Goal: Information Seeking & Learning: Learn about a topic

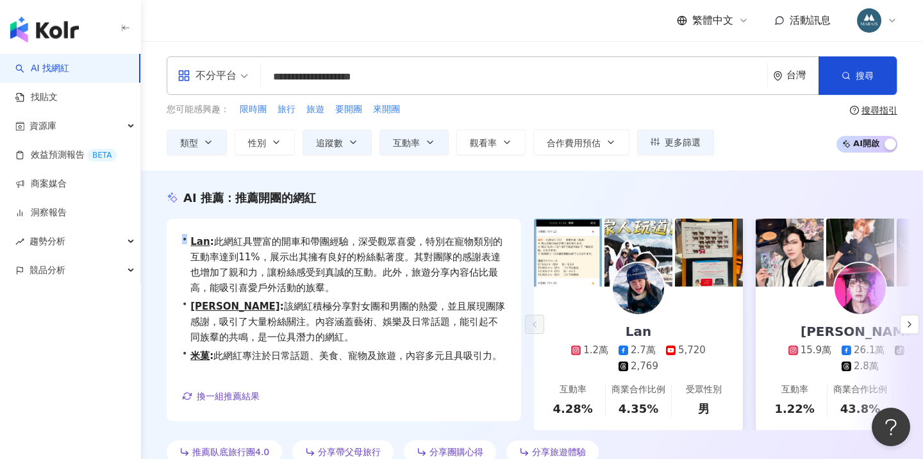
scroll to position [47, 0]
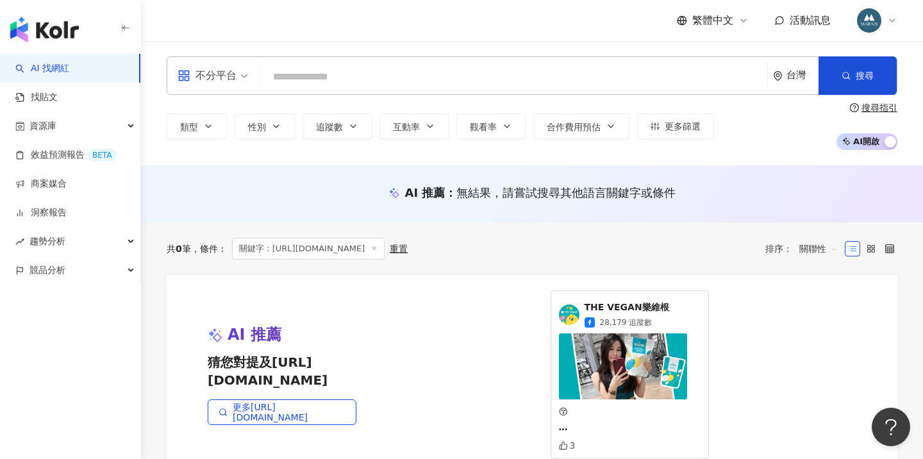
paste input "**********"
type input "**********"
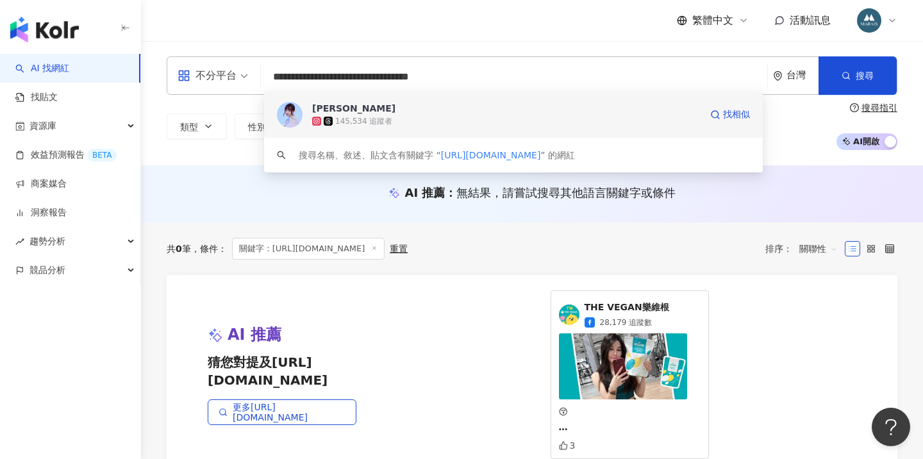
click at [379, 115] on div "145,534 追蹤者" at bounding box center [506, 121] width 388 height 13
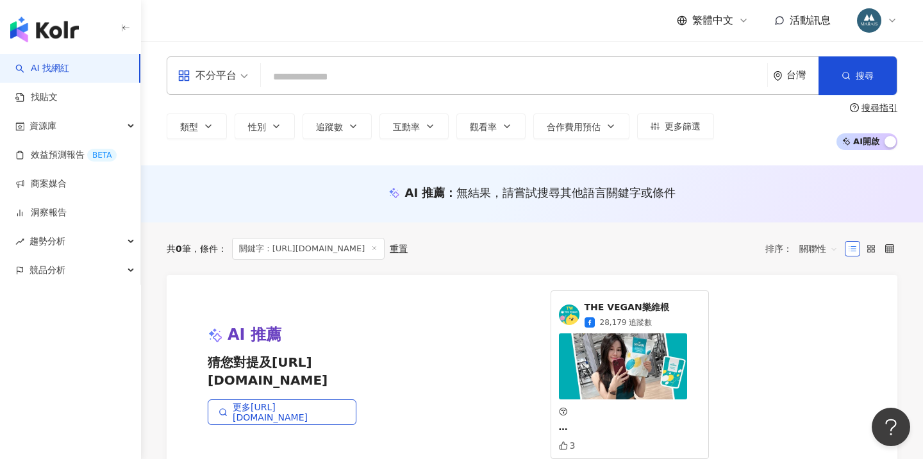
paste input "**********"
type input "**********"
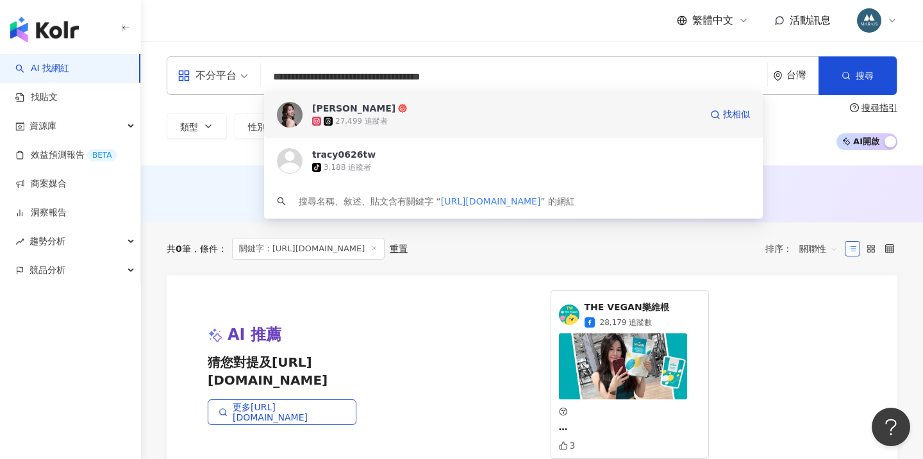
click at [412, 112] on span "[PERSON_NAME]" at bounding box center [506, 108] width 388 height 13
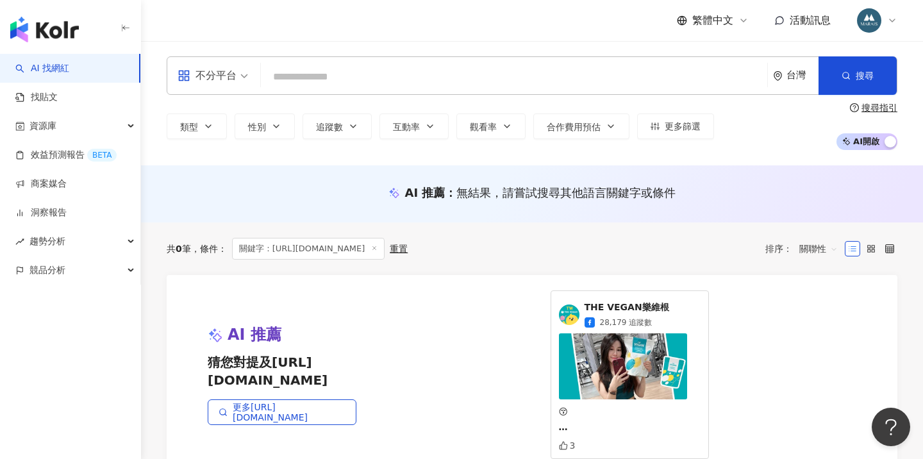
click at [658, 235] on div "共 0 筆 條件 ： 關鍵字：https://www.instagram.com/ms_josie826/ 重置 排序： 關聯性" at bounding box center [532, 248] width 731 height 53
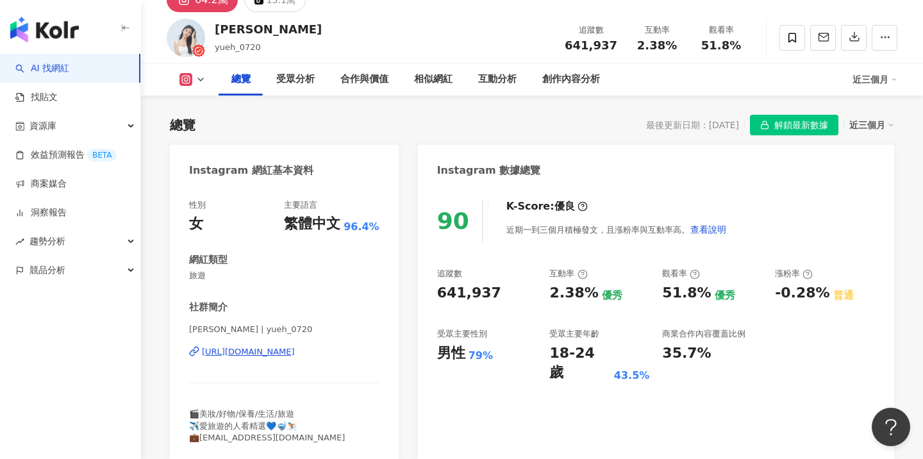
scroll to position [60, 0]
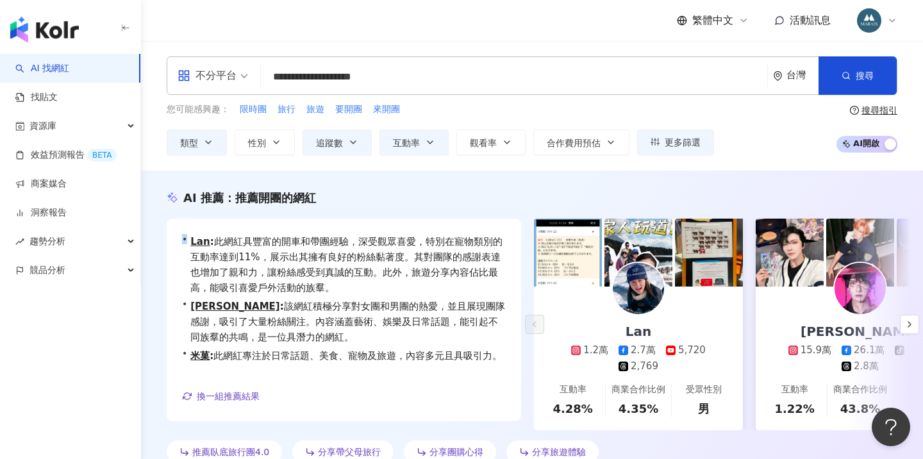
scroll to position [47, 0]
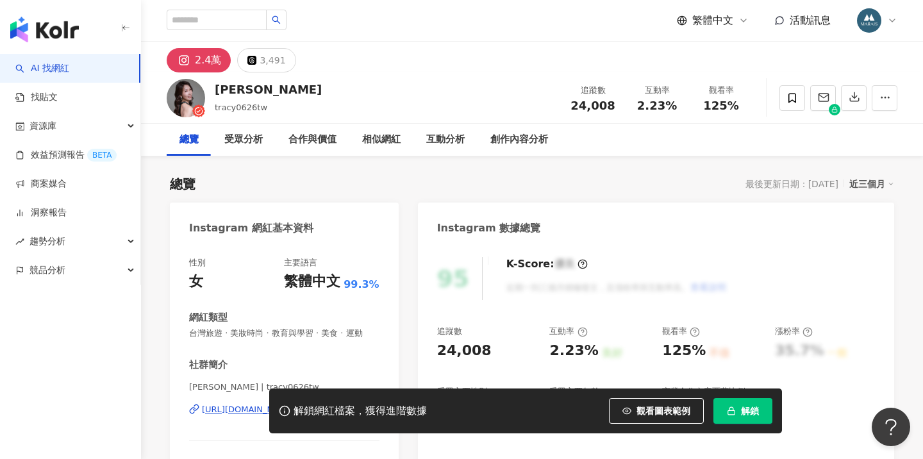
click at [742, 410] on span "解鎖" at bounding box center [750, 411] width 18 height 10
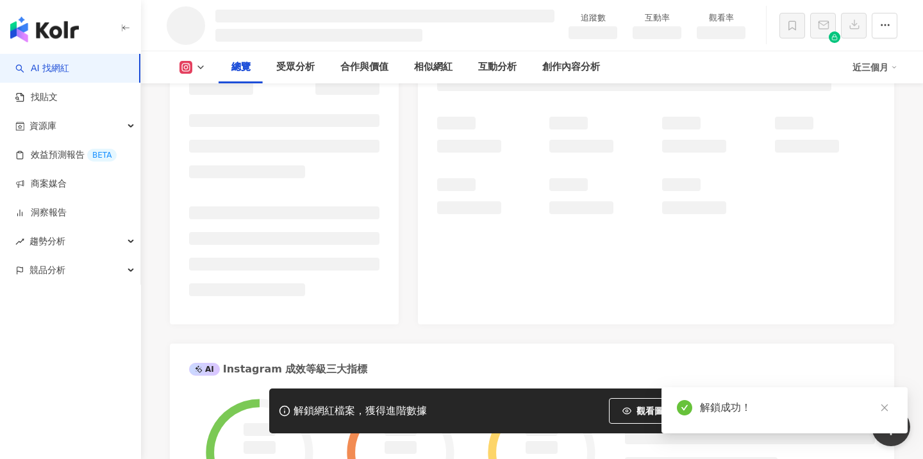
scroll to position [5, 0]
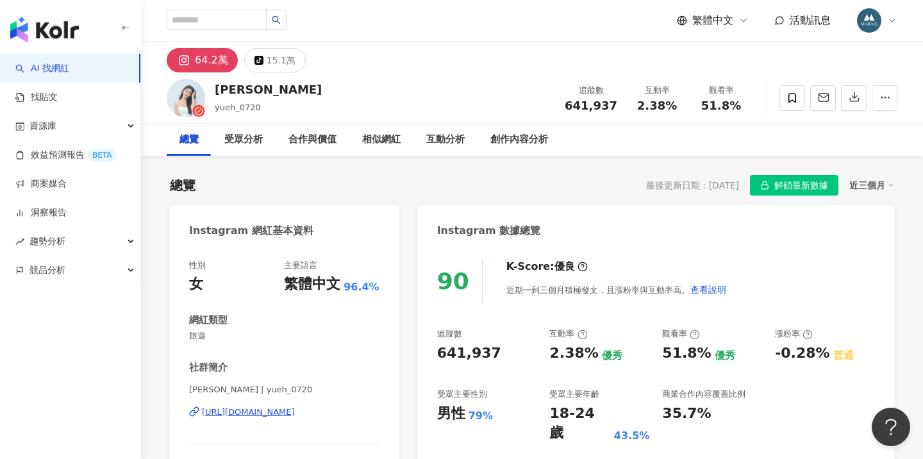
click at [464, 48] on div "64.2萬 tiktok-icon 15.1萬" at bounding box center [532, 57] width 782 height 31
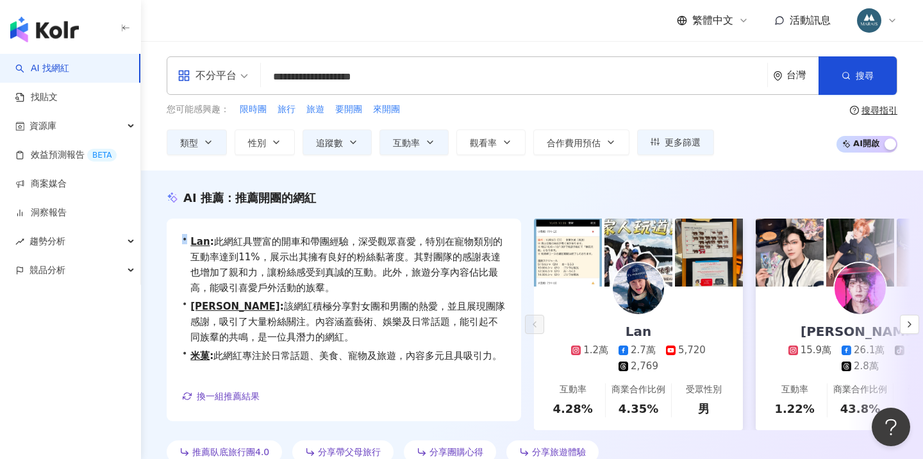
scroll to position [47, 0]
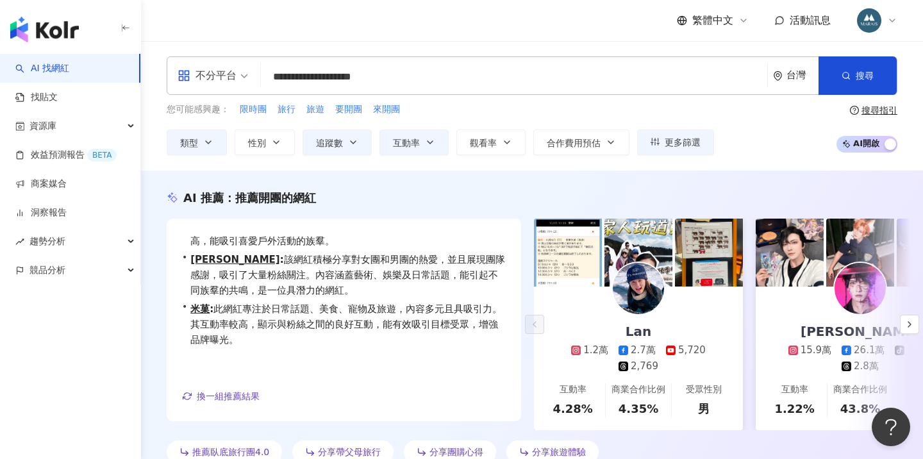
click at [116, 2] on div "button" at bounding box center [70, 27] width 141 height 54
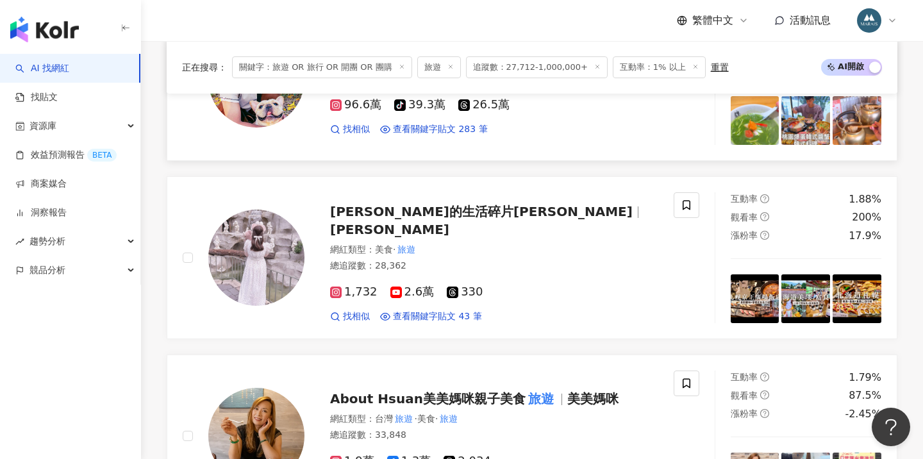
scroll to position [1094, 0]
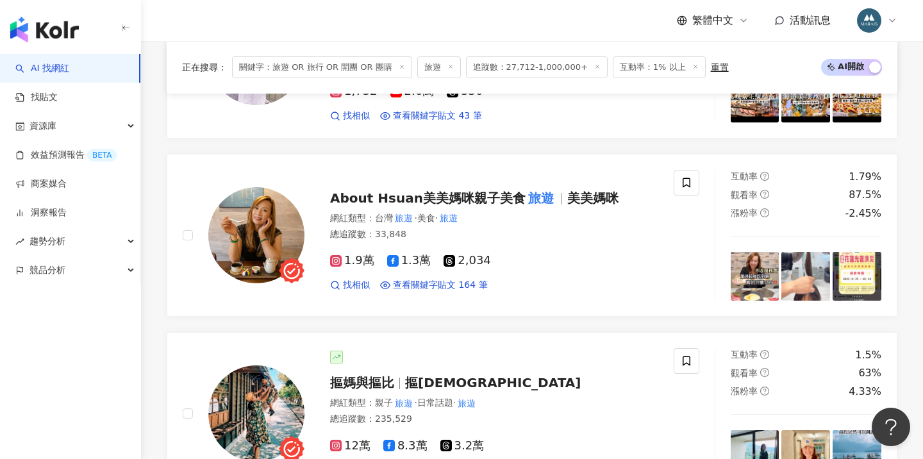
click at [290, 5] on div "繁體中文 活動訊息" at bounding box center [532, 20] width 731 height 41
click at [315, 1] on div "繁體中文 活動訊息" at bounding box center [532, 20] width 731 height 41
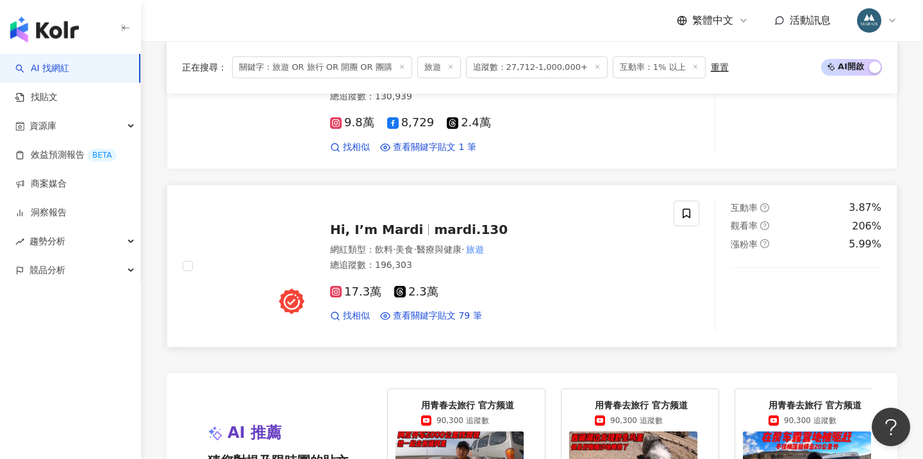
scroll to position [2226, 0]
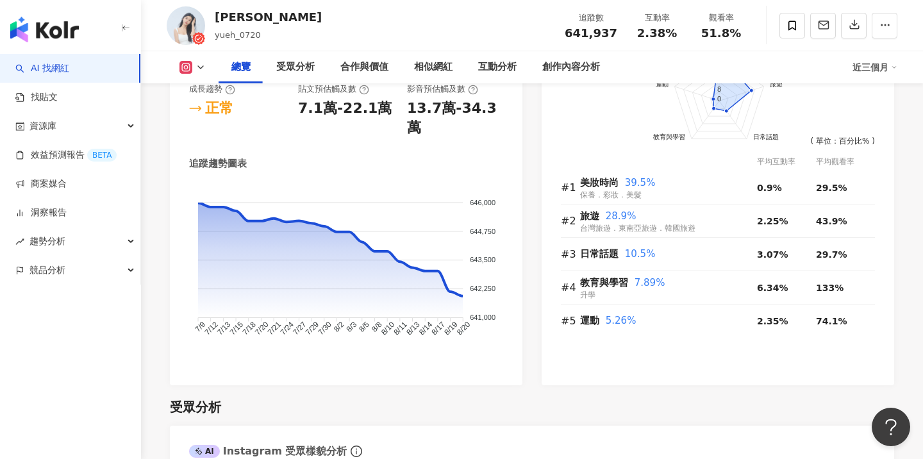
scroll to position [1019, 0]
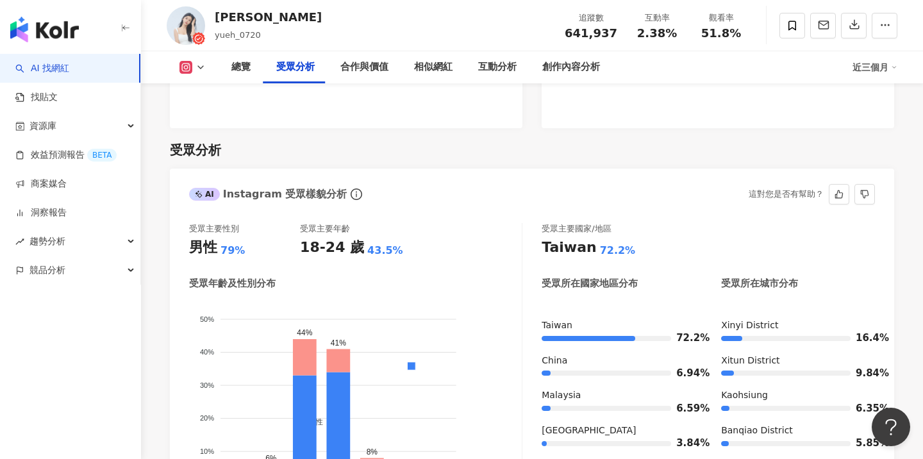
scroll to position [1052, 0]
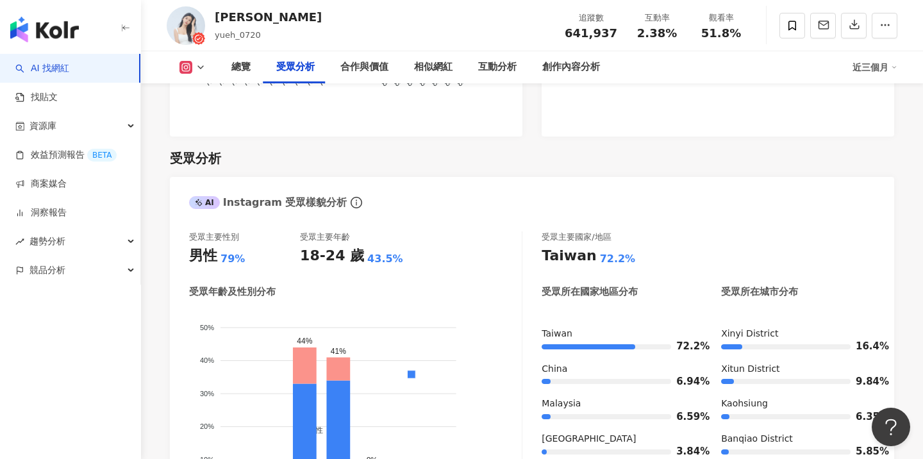
click at [451, 149] on div "受眾分析" at bounding box center [532, 158] width 724 height 18
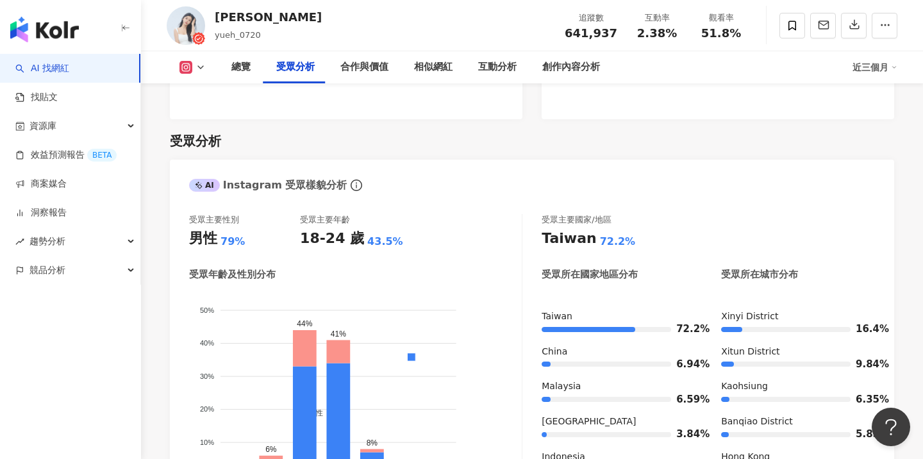
scroll to position [1072, 0]
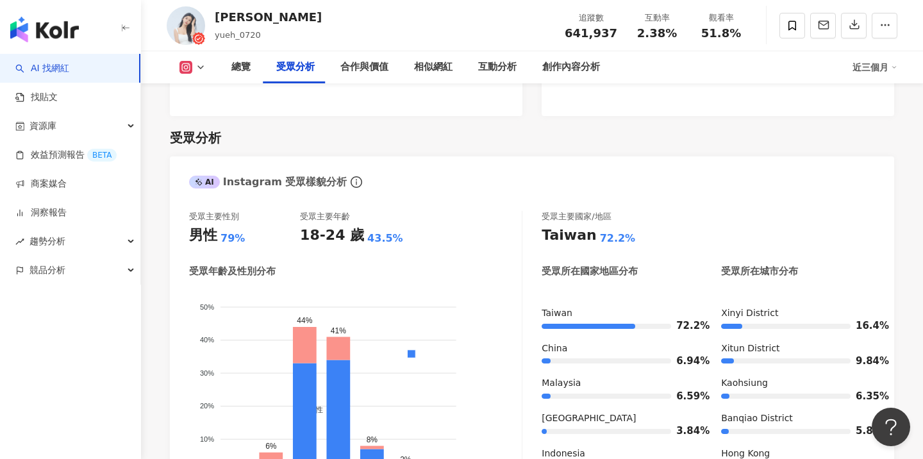
click at [426, 21] on div "[PERSON_NAME] yueh_0720 追蹤數 641,937 互動率 2.38% 觀看率 51.8%" at bounding box center [532, 25] width 782 height 51
